Goal: Task Accomplishment & Management: Manage account settings

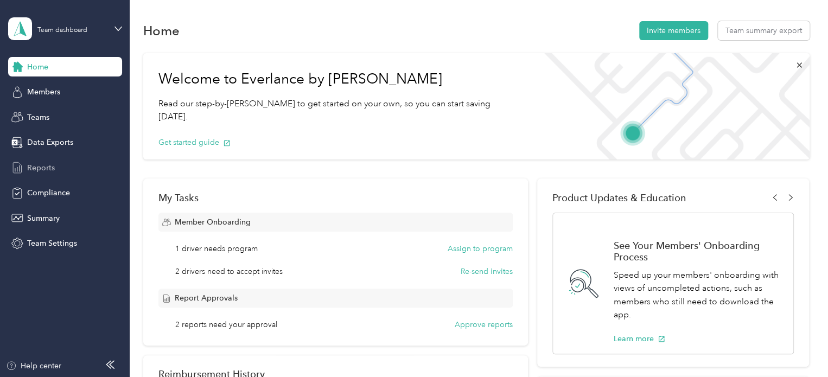
click at [73, 160] on div "Reports" at bounding box center [65, 168] width 114 height 20
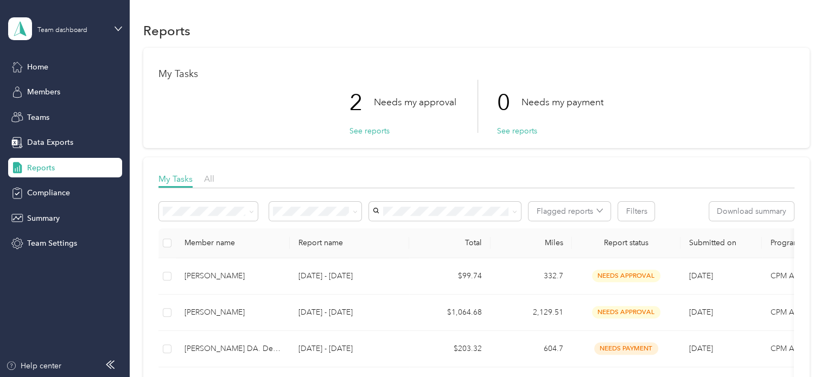
click at [404, 96] on p "Needs my approval" at bounding box center [415, 103] width 83 height 14
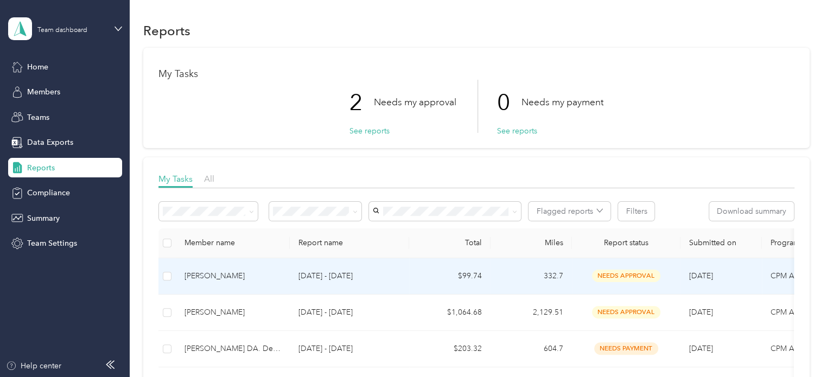
click at [224, 273] on div "[PERSON_NAME]" at bounding box center [233, 276] width 97 height 12
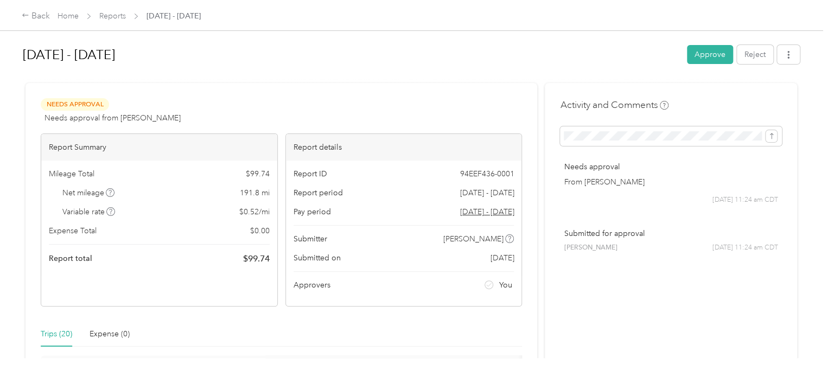
click at [804, 190] on div "[DATE] - [DATE] Approve Reject Needs Approval Needs approval from [PERSON_NAME]…" at bounding box center [411, 179] width 823 height 358
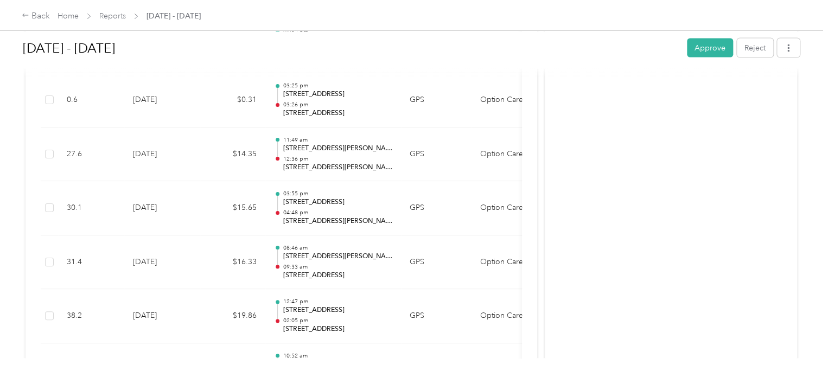
scroll to position [1042, 0]
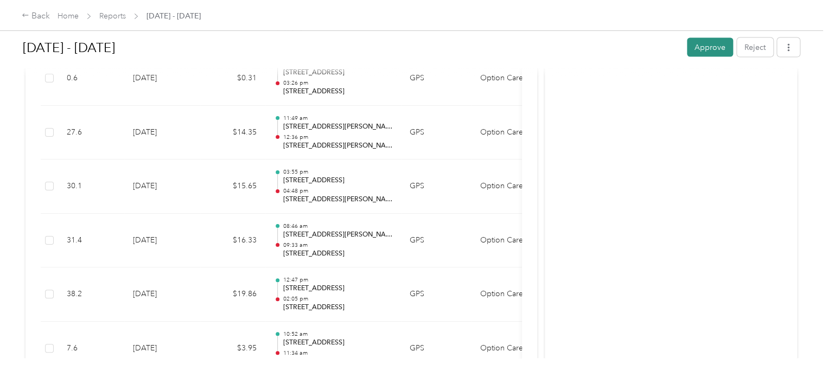
click at [704, 54] on button "Approve" at bounding box center [710, 47] width 46 height 19
click at [704, 54] on div "Approve Reject" at bounding box center [743, 47] width 113 height 19
click at [31, 12] on div "Back" at bounding box center [36, 16] width 28 height 13
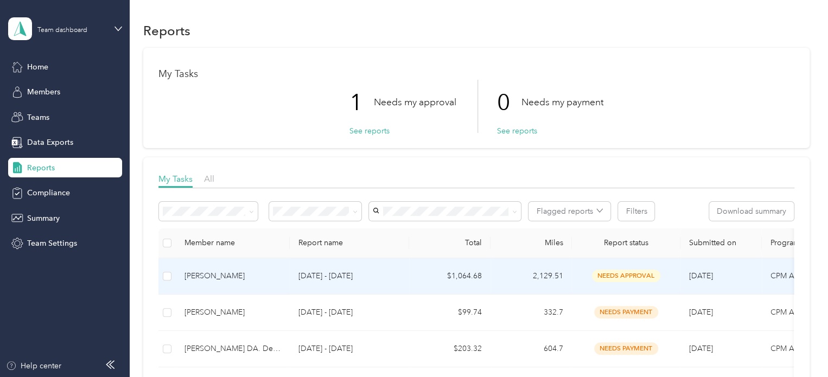
click at [218, 279] on div "[PERSON_NAME]" at bounding box center [233, 276] width 97 height 12
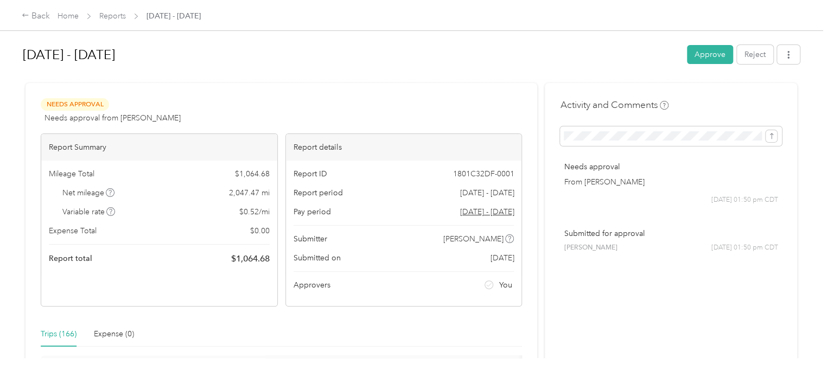
click at [489, 327] on div "Trips (166) Expense (0)" at bounding box center [282, 334] width 482 height 25
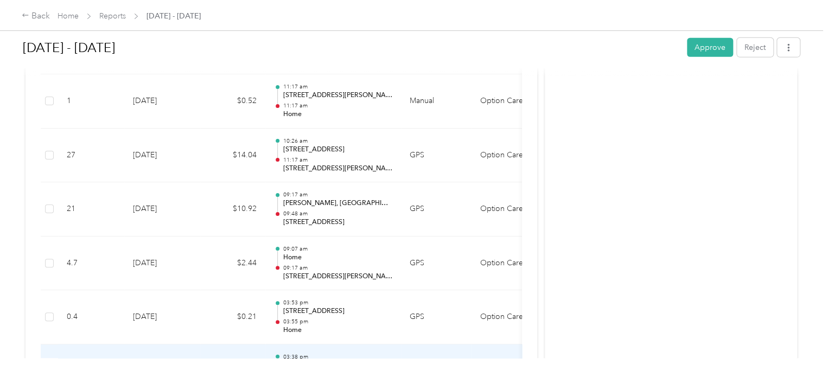
scroll to position [7709, 0]
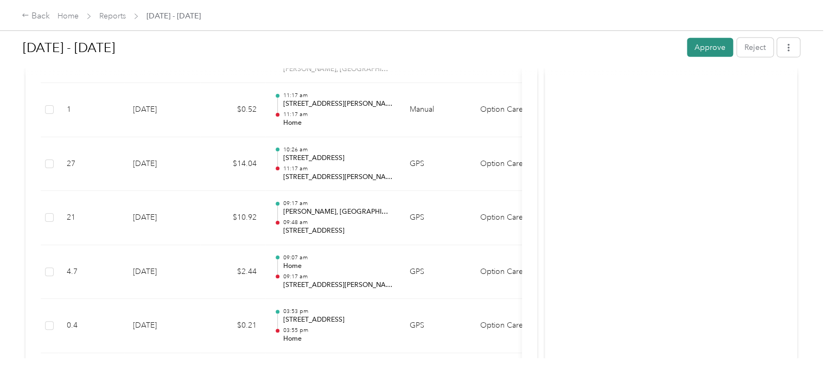
click at [699, 43] on button "Approve" at bounding box center [710, 47] width 46 height 19
click at [802, 20] on icon at bounding box center [805, 21] width 8 height 10
click at [35, 12] on div "Back" at bounding box center [36, 16] width 28 height 13
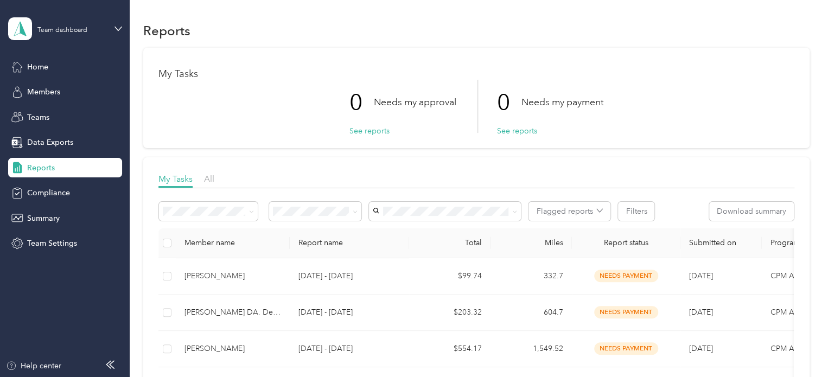
click at [634, 46] on section "Reports My Tasks 0 Needs my approval See reports 0 Needs my payment See reports…" at bounding box center [476, 291] width 667 height 544
